Goal: Obtain resource: Obtain resource

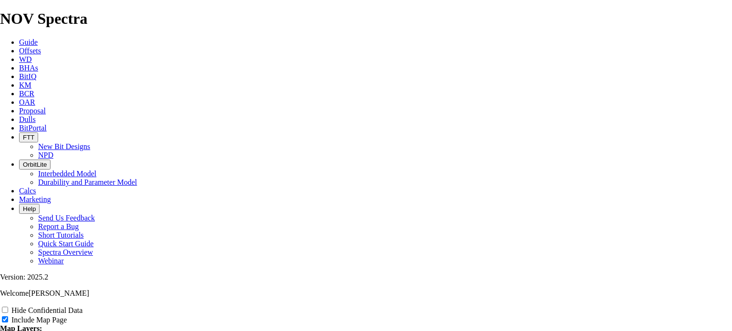
scroll to position [1569, 0]
click at [41, 47] on span "Offsets" at bounding box center [30, 51] width 22 height 8
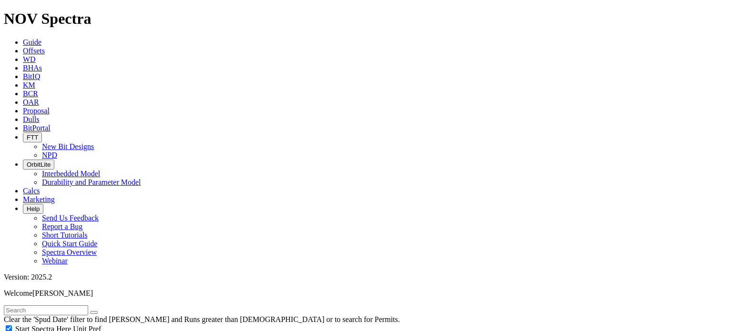
scroll to position [407, 0]
select select "8.5"
checkbox input "false"
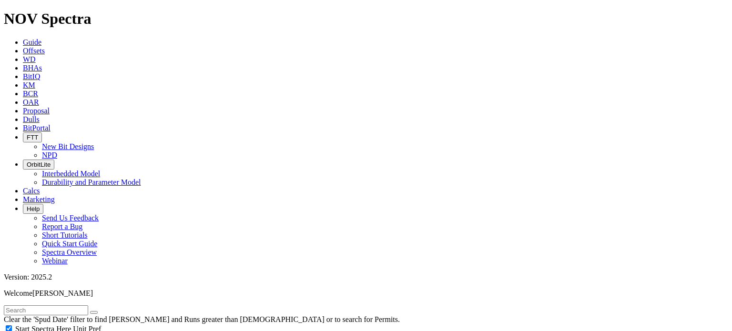
select select "? number:8.5 ?"
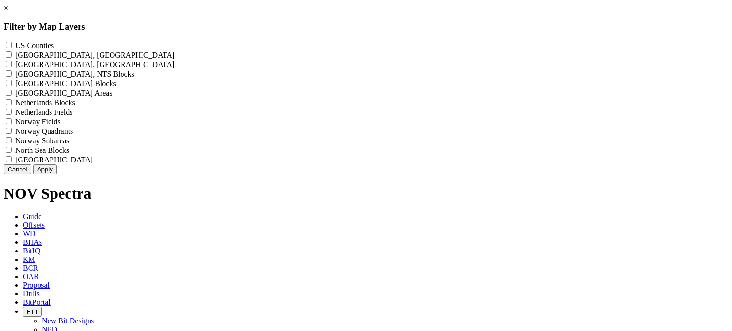
click at [54, 43] on label "US Counties - ()" at bounding box center [34, 45] width 39 height 8
click at [12, 43] on Counties "US Counties - ()" at bounding box center [9, 45] width 6 height 6
checkbox Counties "true"
click at [430, 174] on div "Cancel Apply" at bounding box center [366, 169] width 724 height 10
click at [57, 174] on button "Apply" at bounding box center [44, 169] width 23 height 10
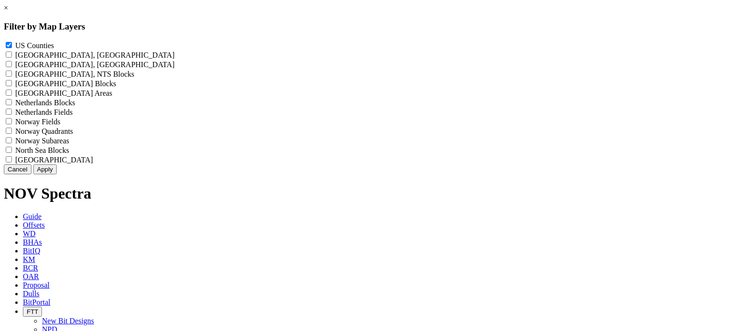
select select "? object:109780 ?"
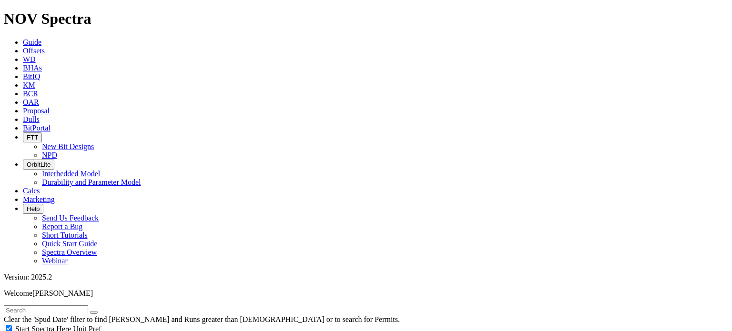
scroll to position [182, 0]
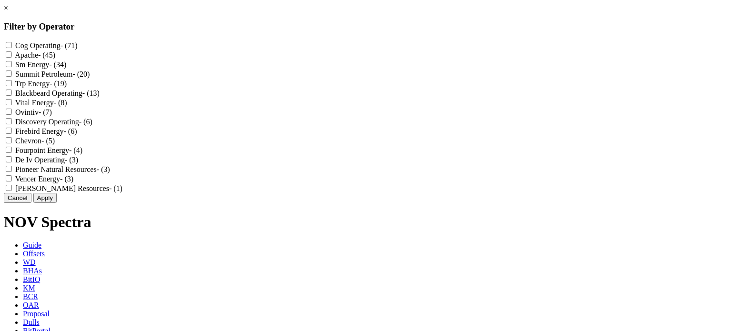
click at [90, 78] on label "Summit Petroleum - (20)" at bounding box center [52, 74] width 74 height 8
click at [12, 77] on Petroleum "Summit Petroleum - (20)" at bounding box center [9, 74] width 6 height 6
checkbox Petroleum "true"
click at [77, 135] on label "Firebird Energy - (6)" at bounding box center [45, 131] width 61 height 8
click at [12, 134] on Energy "Firebird Energy - (6)" at bounding box center [9, 131] width 6 height 6
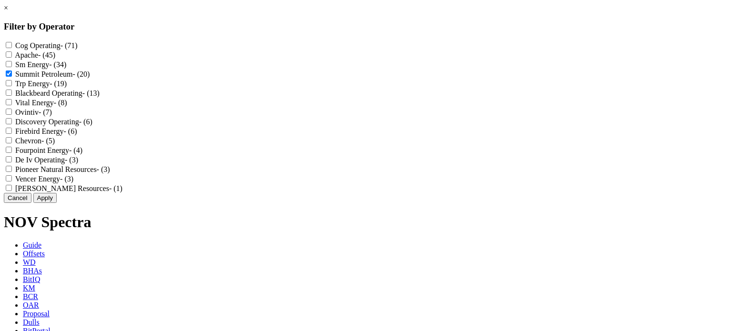
checkbox Energy "true"
click at [57, 203] on button "Apply" at bounding box center [44, 198] width 23 height 10
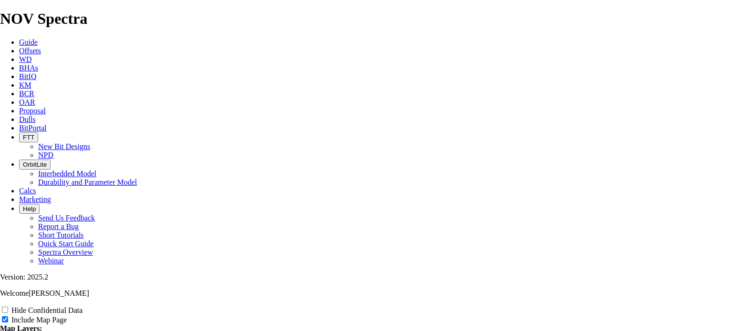
scroll to position [1201, 0]
radio input "true"
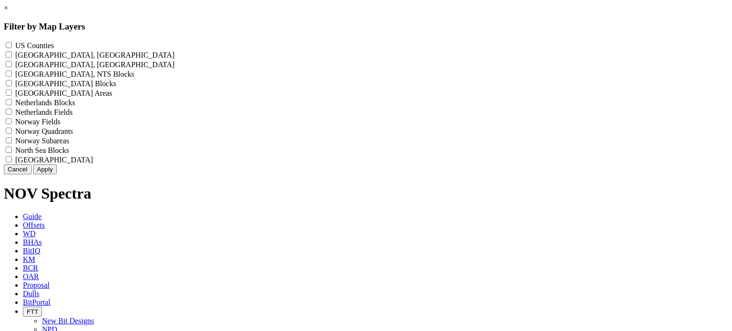
click at [12, 44] on Counties "US Counties - ()" at bounding box center [9, 45] width 6 height 6
checkbox Counties "true"
click at [57, 174] on button "Apply" at bounding box center [44, 169] width 23 height 10
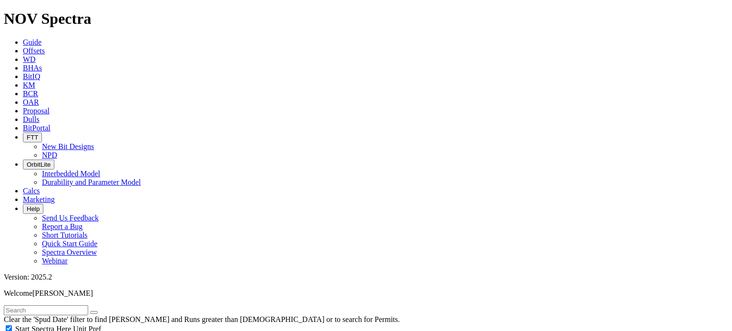
drag, startPoint x: 689, startPoint y: 69, endPoint x: 676, endPoint y: 76, distance: 14.7
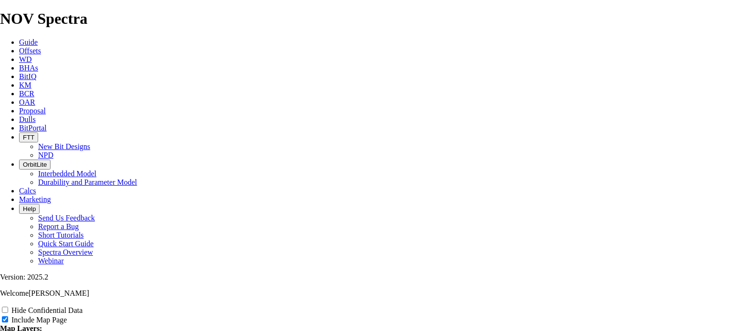
scroll to position [1180, 0]
radio input "true"
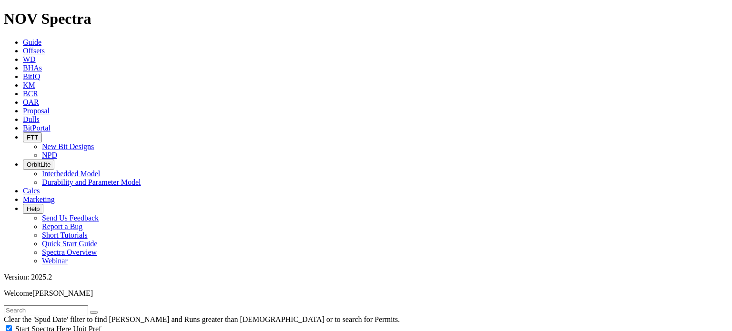
scroll to position [137, 0]
